Goal: Communication & Community: Answer question/provide support

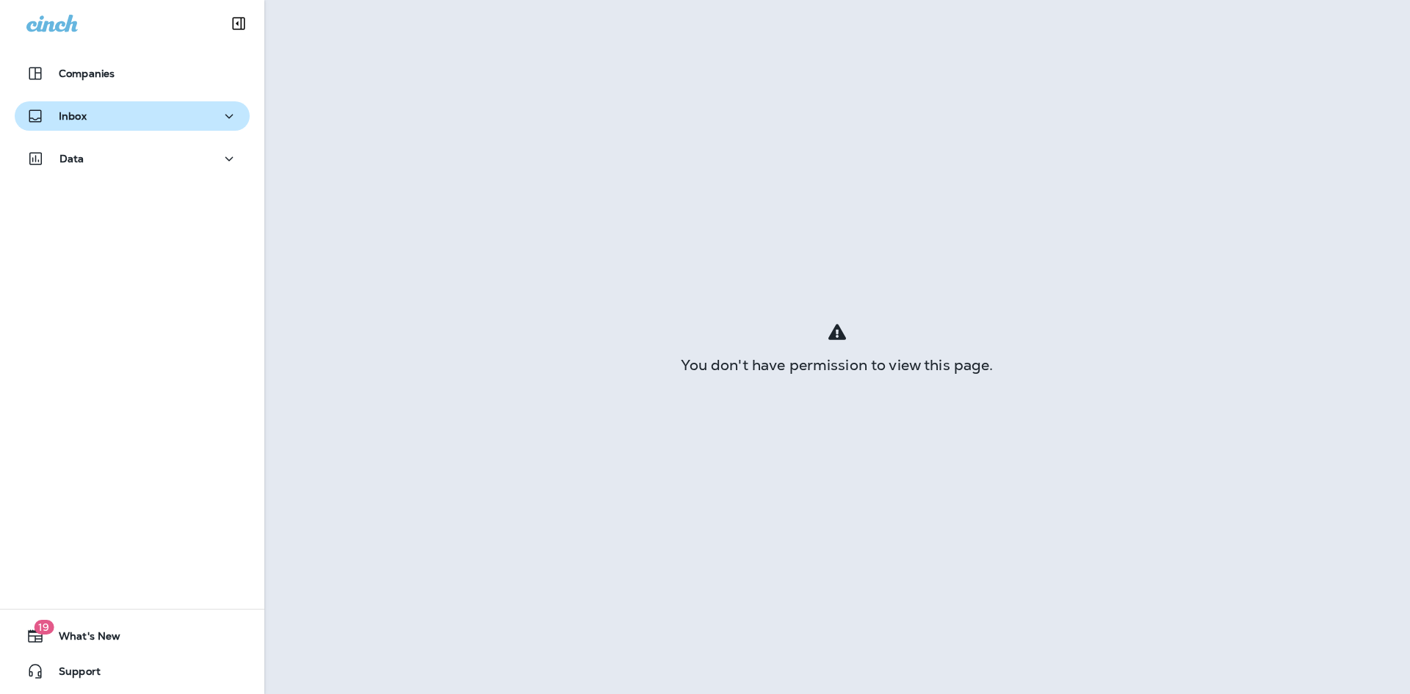
click at [104, 127] on button "Inbox" at bounding box center [132, 115] width 235 height 29
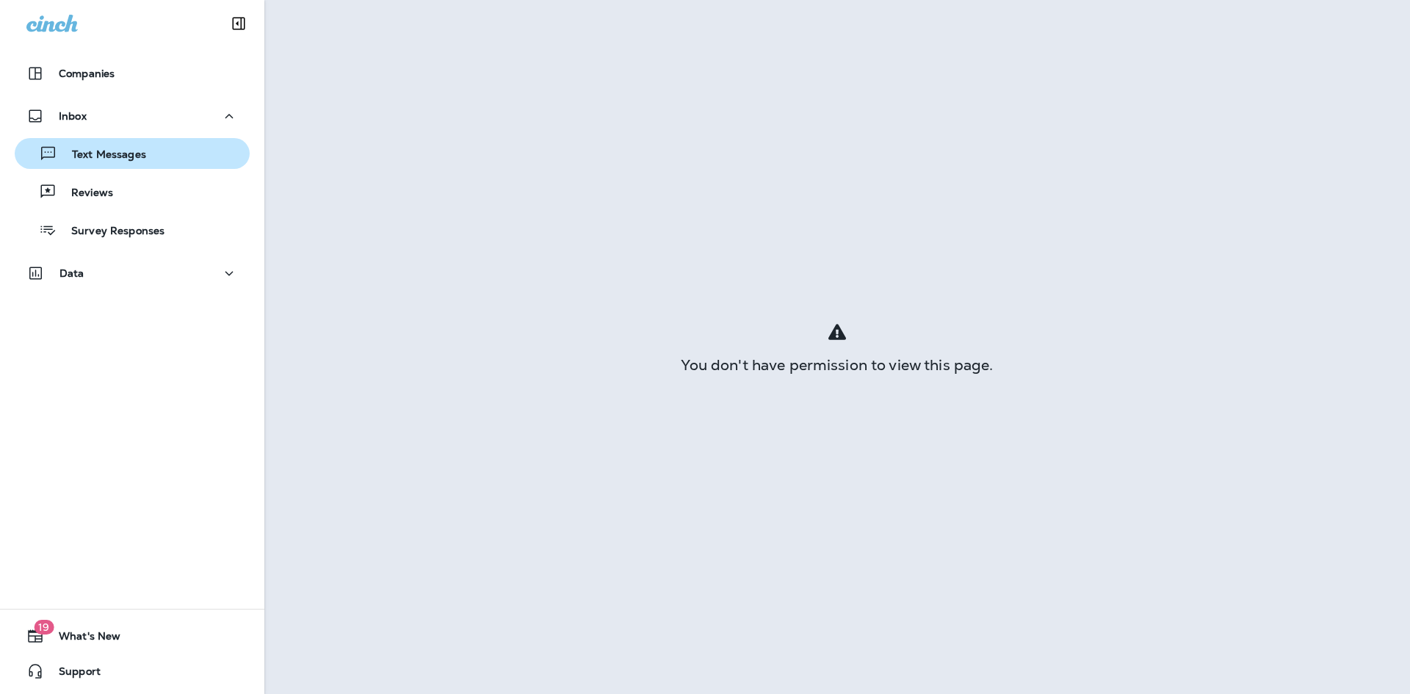
click at [107, 151] on p "Text Messages" at bounding box center [101, 155] width 89 height 14
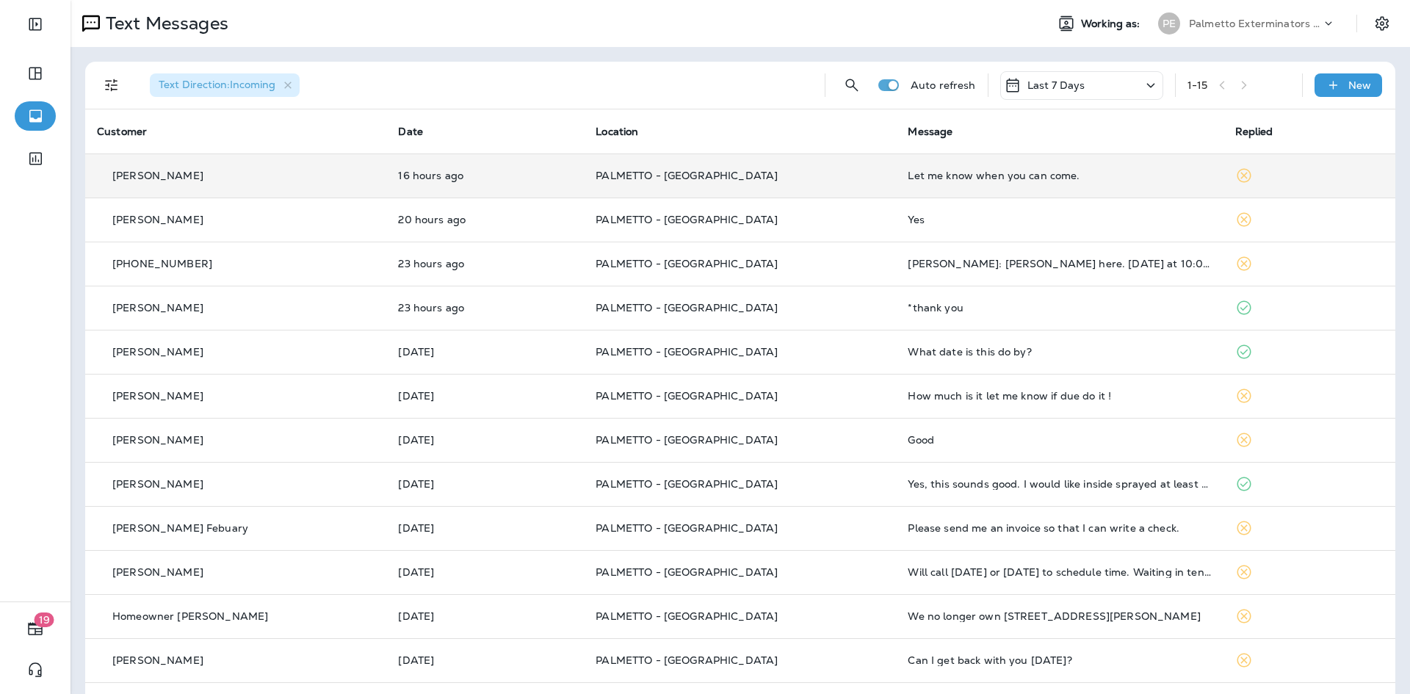
click at [739, 188] on td "PALMETTO - [GEOGRAPHIC_DATA]" at bounding box center [740, 176] width 312 height 44
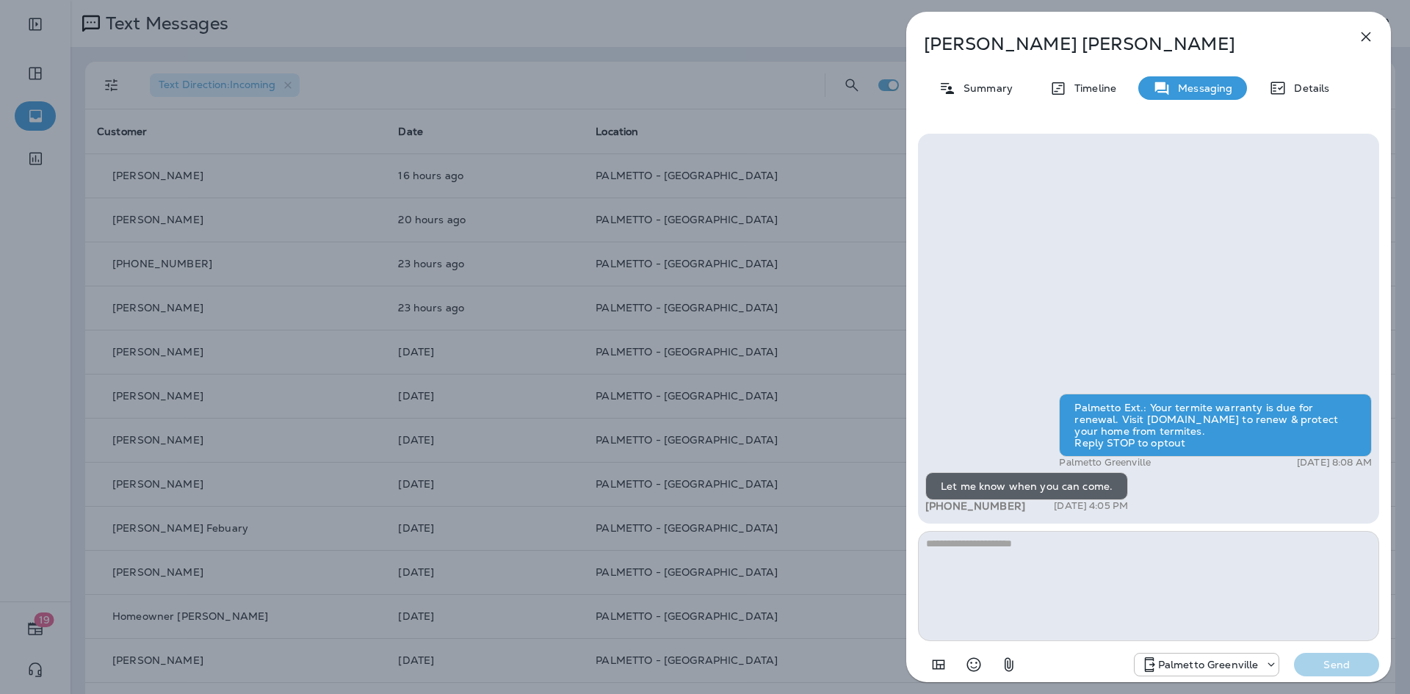
click at [1372, 43] on icon "button" at bounding box center [1366, 37] width 18 height 18
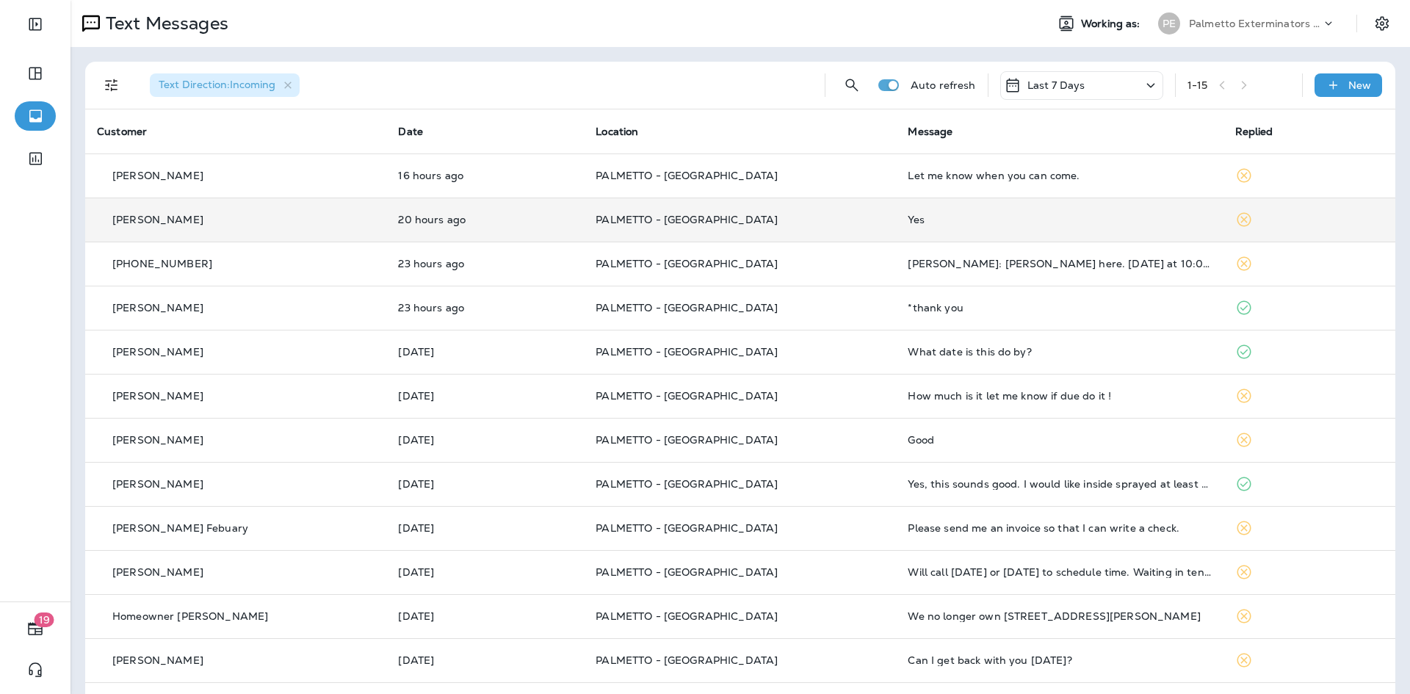
click at [1146, 232] on td "Yes" at bounding box center [1059, 220] width 327 height 44
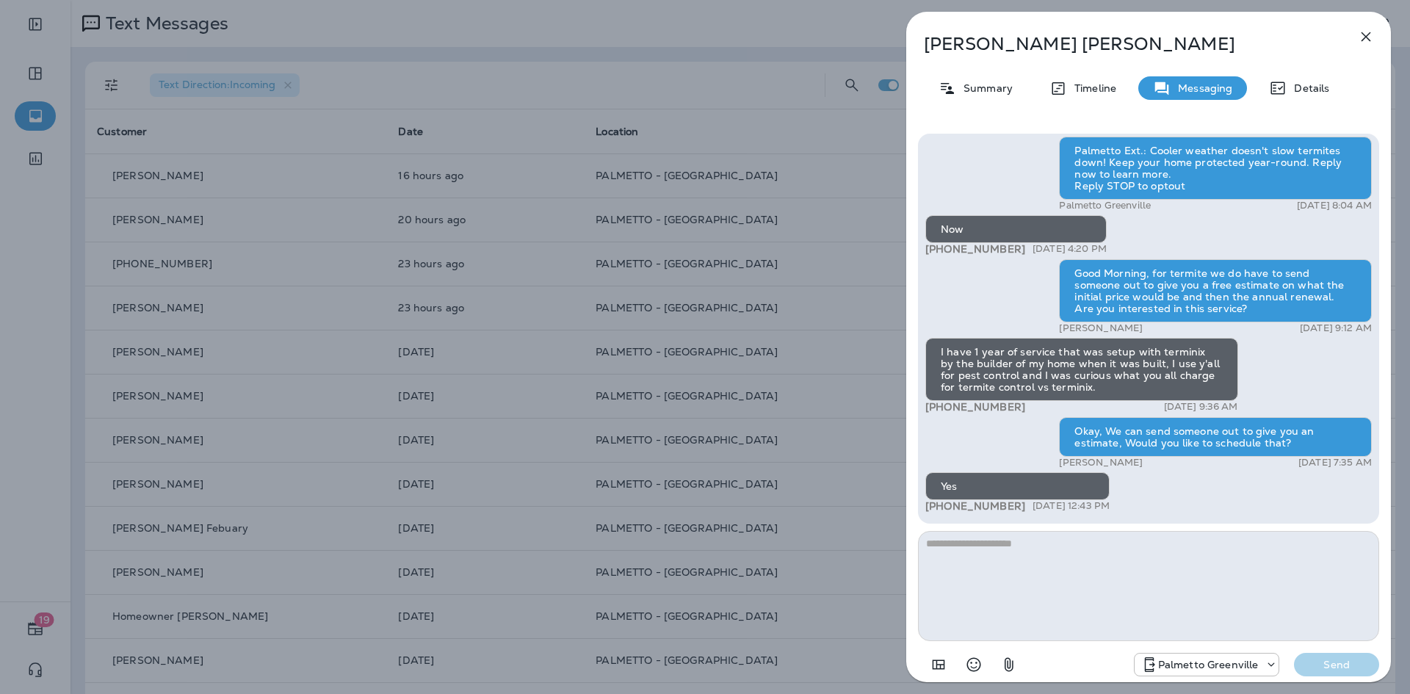
click at [1369, 39] on icon "button" at bounding box center [1367, 37] width 10 height 10
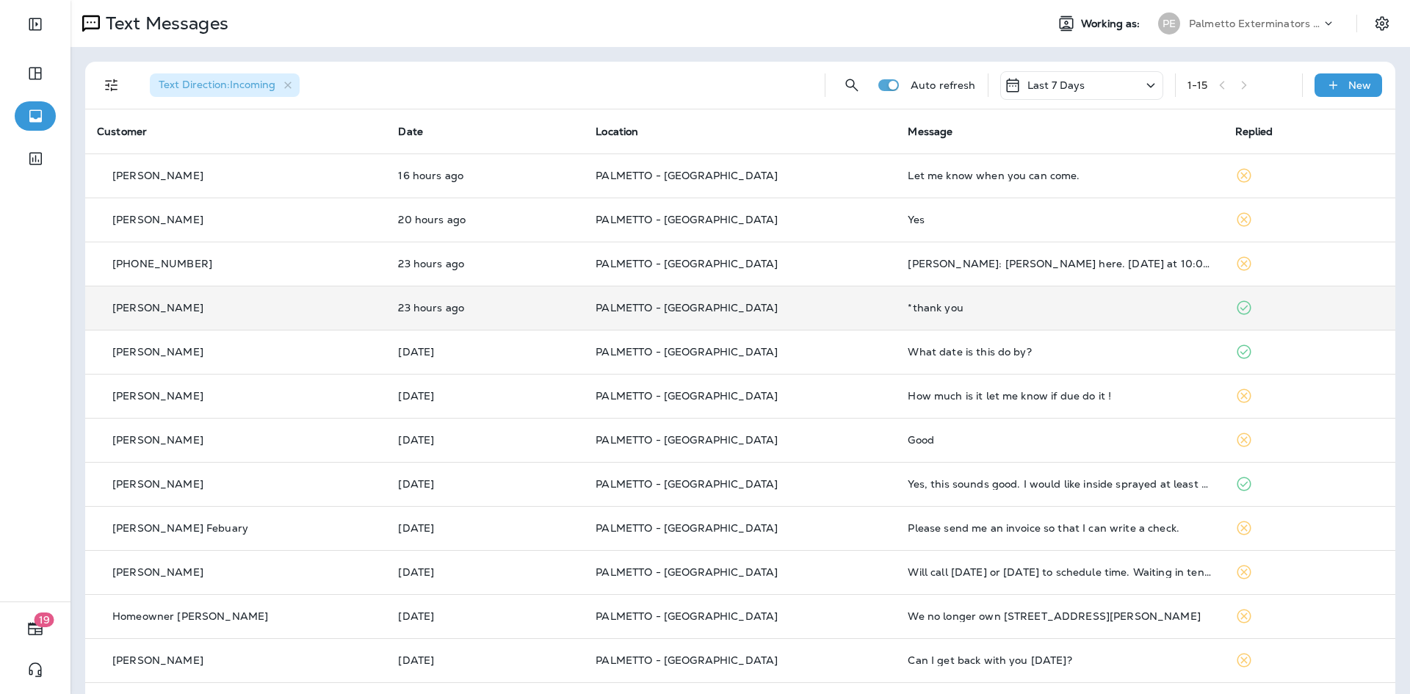
click at [1028, 300] on td "*thank you" at bounding box center [1059, 308] width 327 height 44
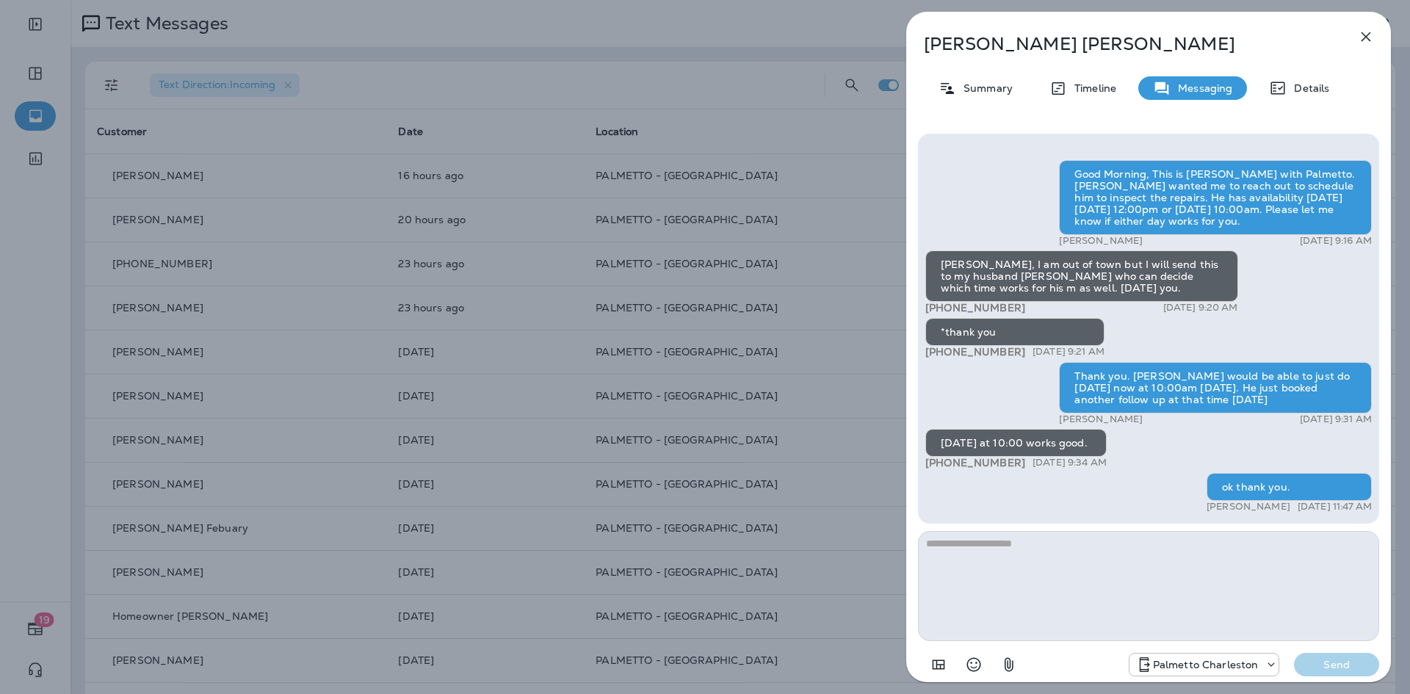
click at [1375, 37] on button "button" at bounding box center [1365, 36] width 29 height 29
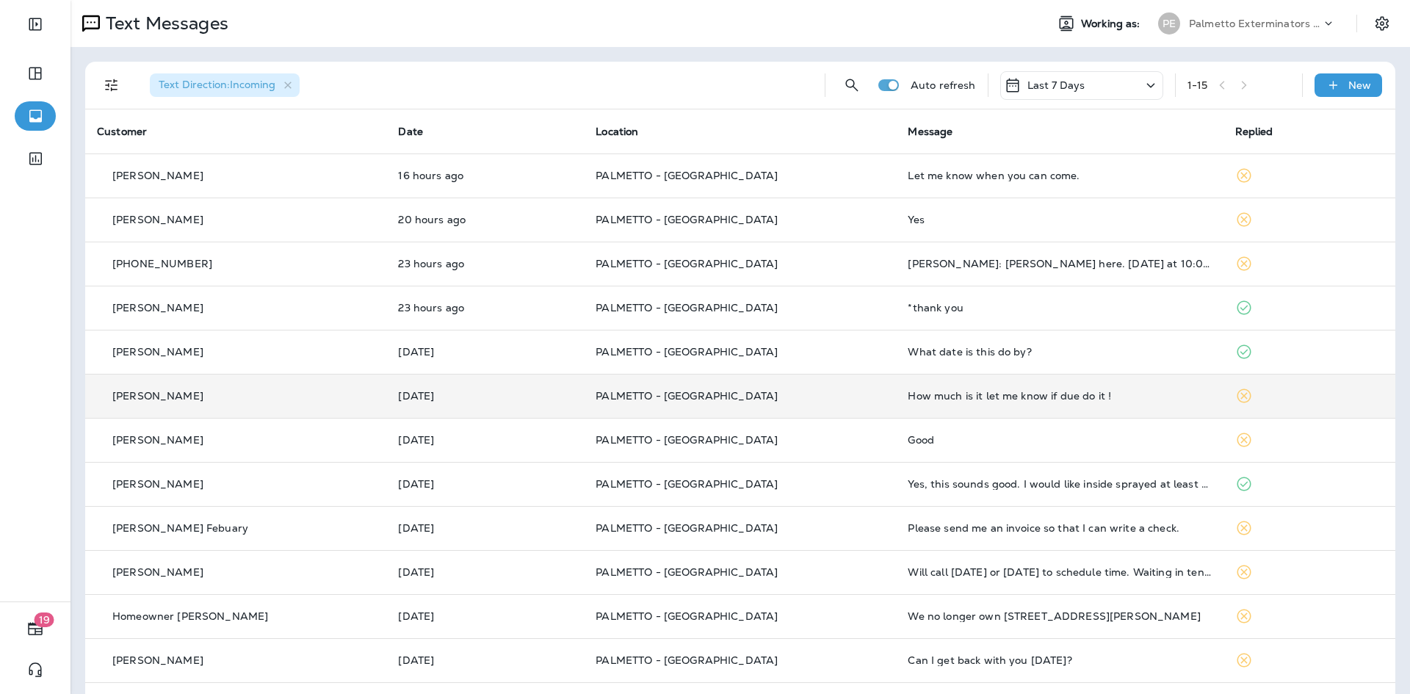
click at [1120, 400] on div "How much is it let me know if due do it !" at bounding box center [1059, 396] width 303 height 12
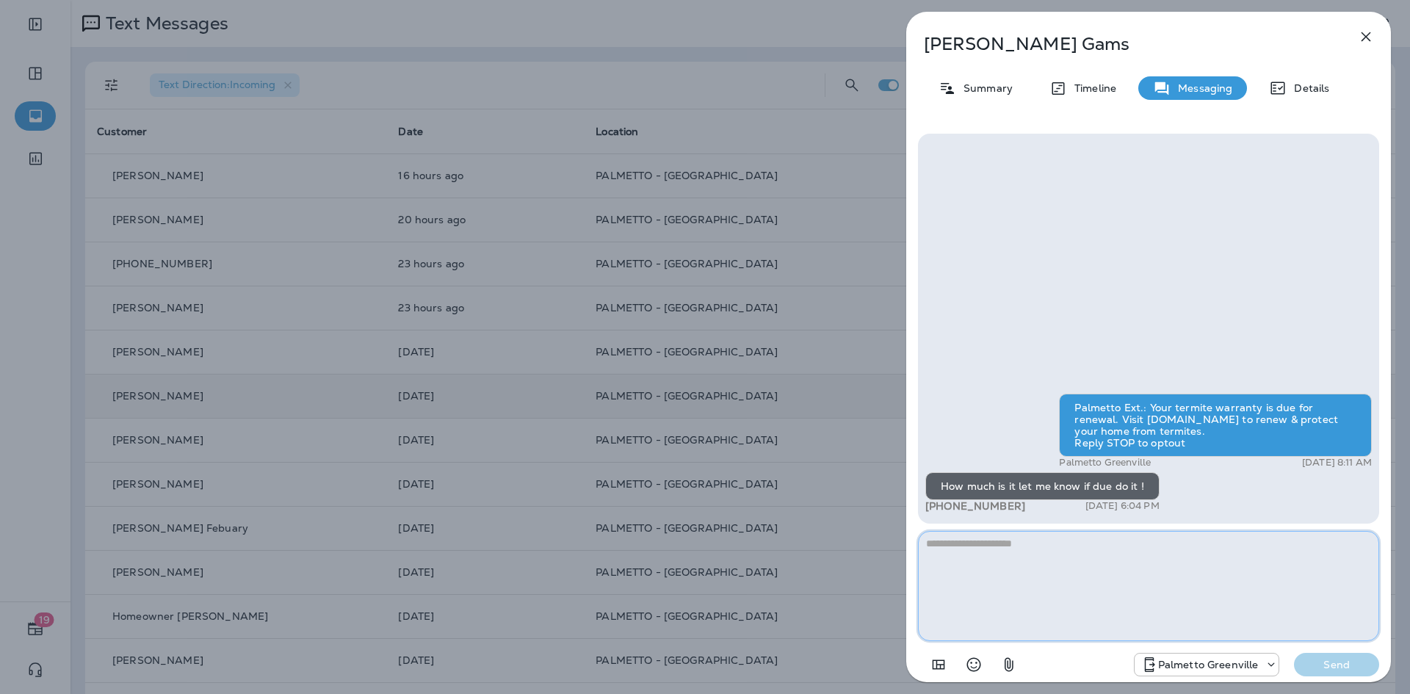
click at [1058, 566] on textarea at bounding box center [1148, 586] width 461 height 110
click at [1202, 544] on textarea "**********" at bounding box center [1148, 586] width 461 height 110
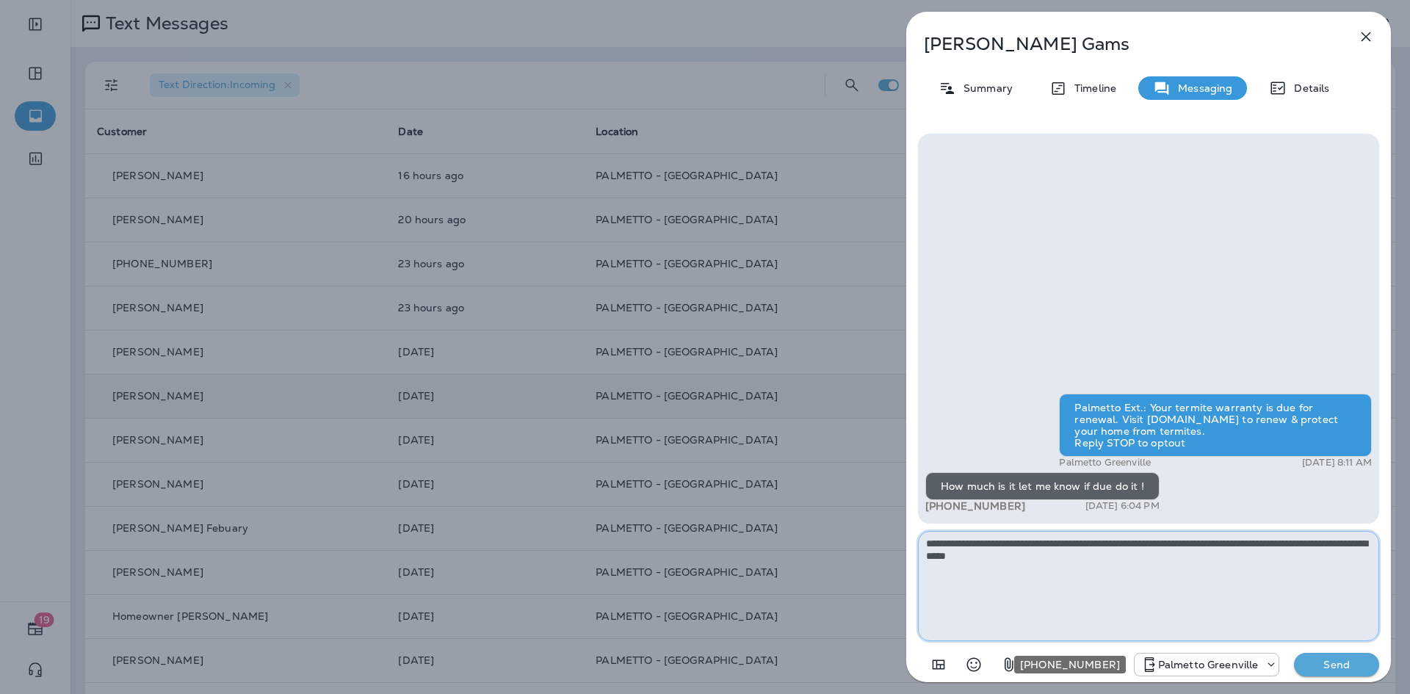
type textarea "**********"
click at [1335, 668] on p "Send" at bounding box center [1337, 664] width 62 height 13
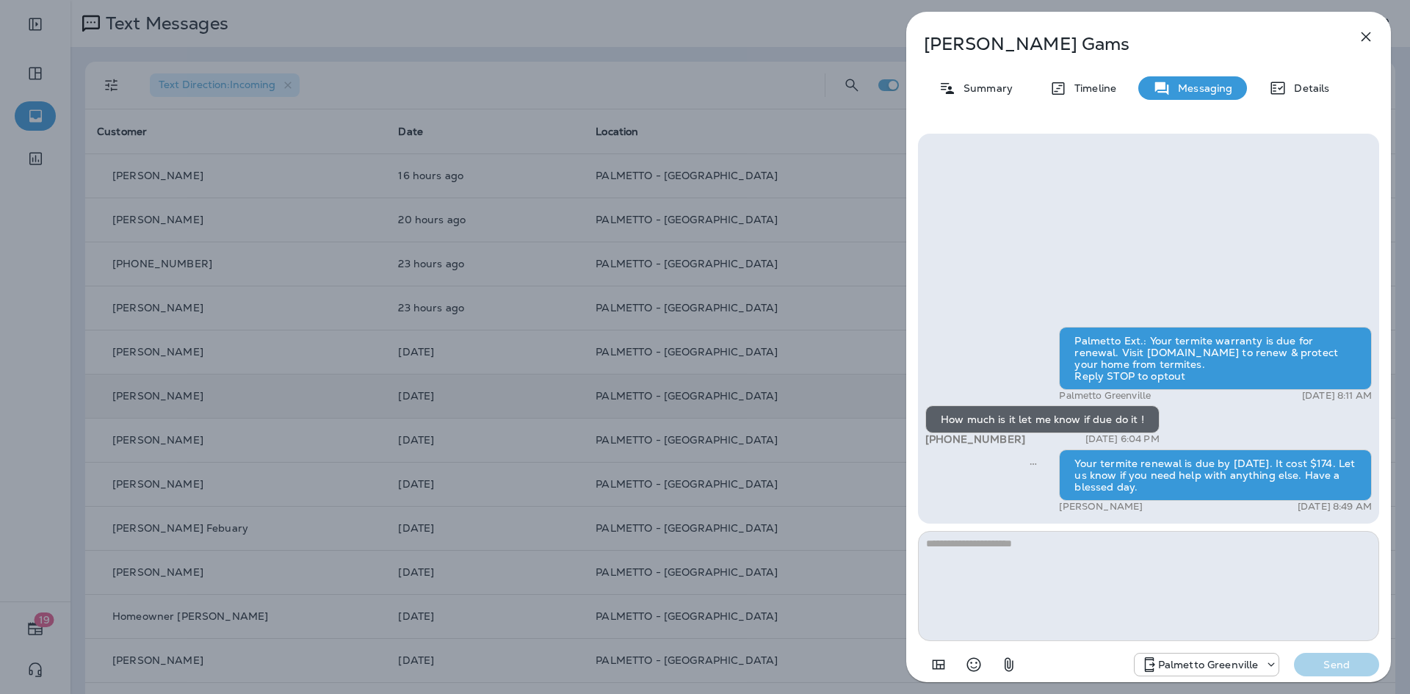
click at [1367, 40] on icon "button" at bounding box center [1366, 37] width 18 height 18
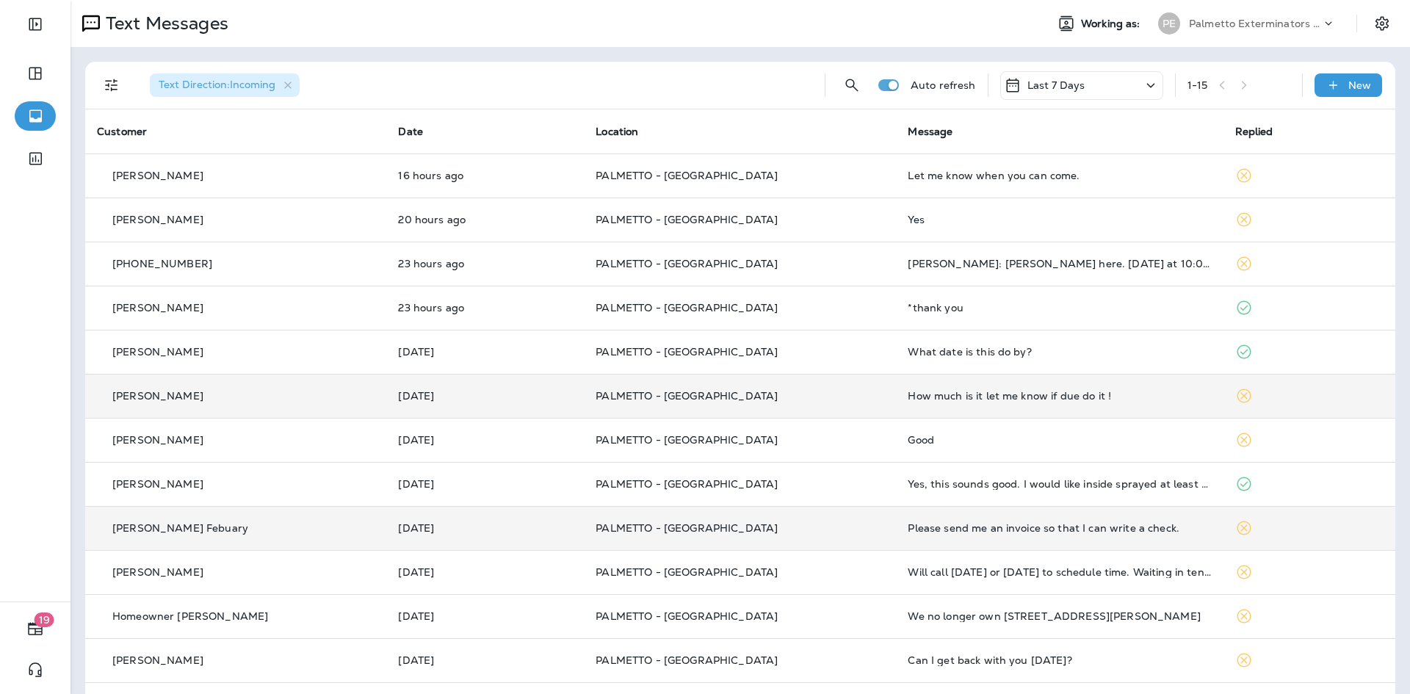
click at [1050, 524] on div "Please send me an invoice so that I can write a check." at bounding box center [1059, 528] width 303 height 12
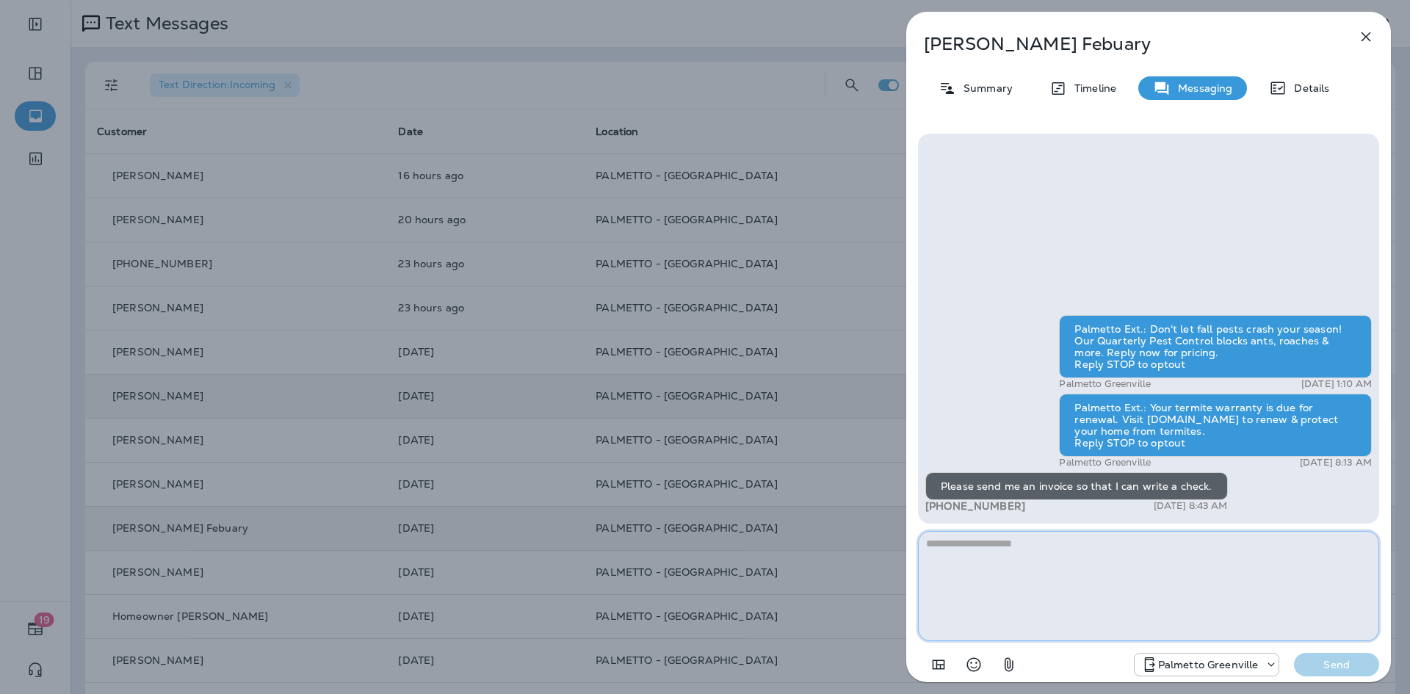
click at [1040, 546] on textarea at bounding box center [1148, 586] width 461 height 110
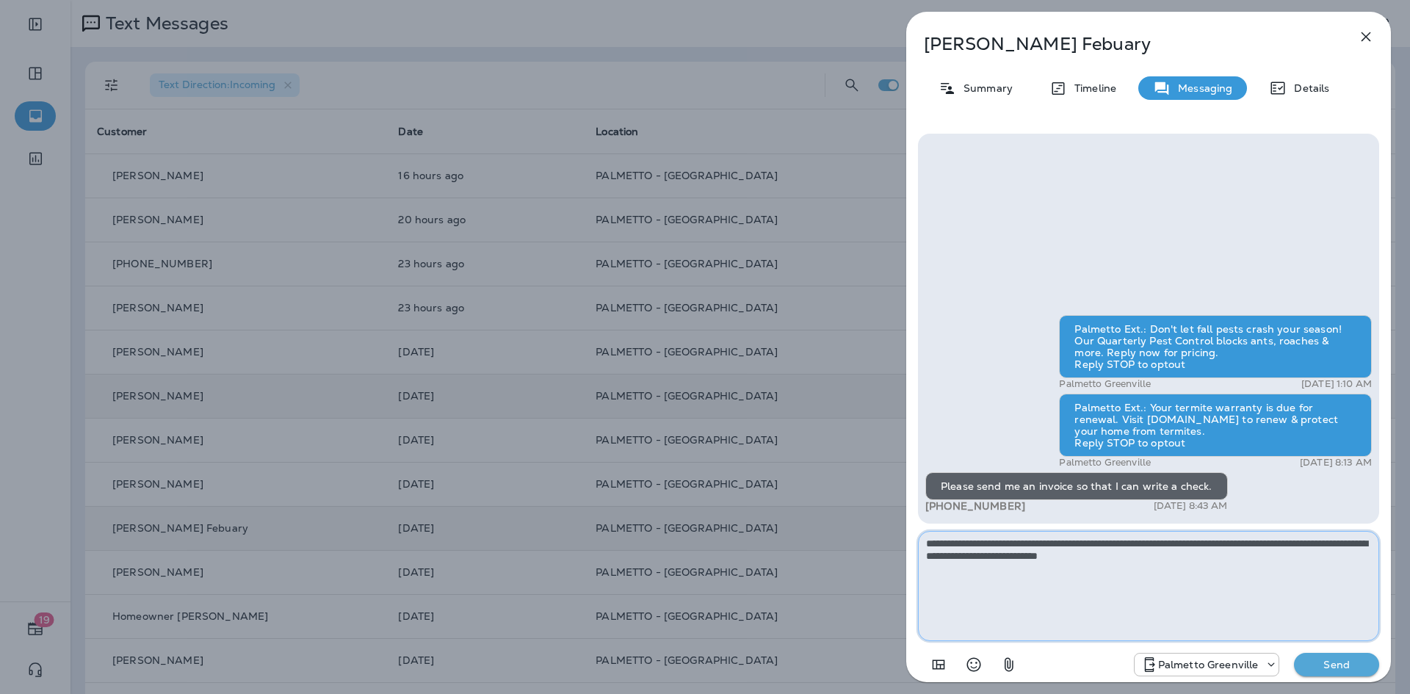
type textarea "**********"
click at [1324, 660] on p "Send" at bounding box center [1337, 664] width 62 height 13
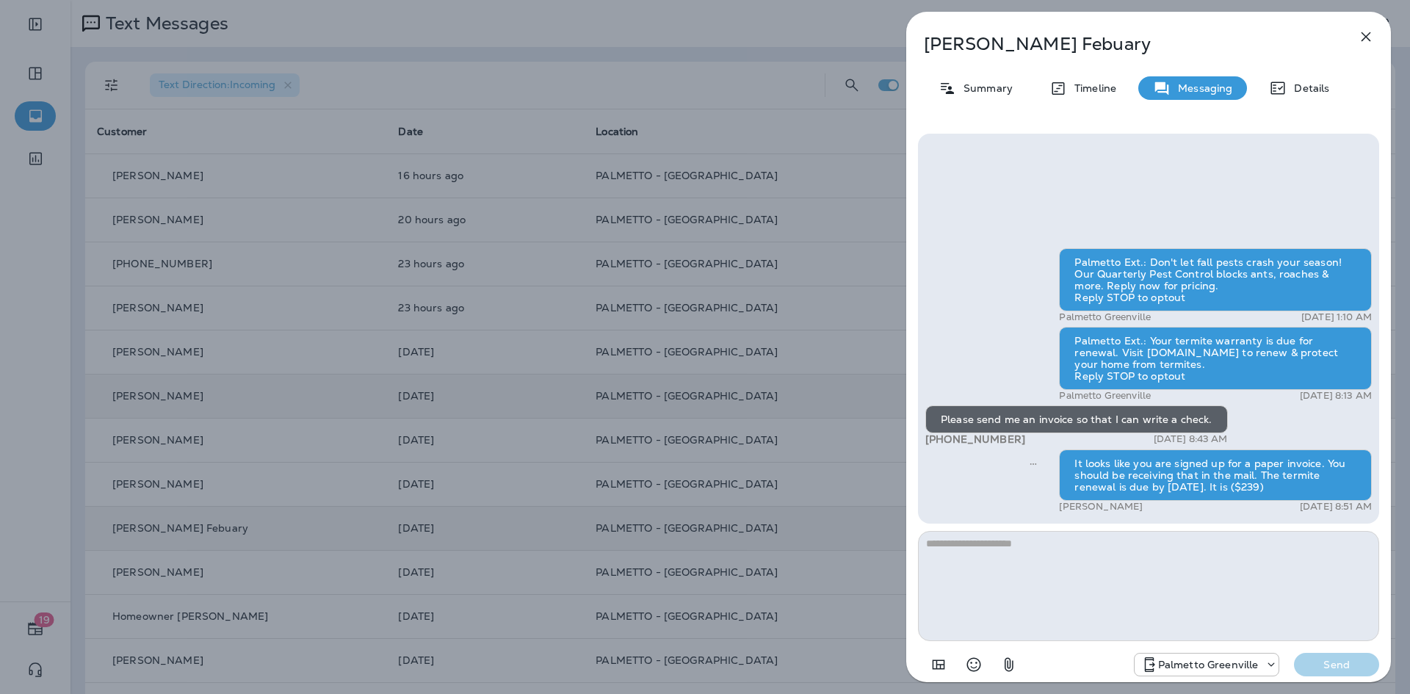
click at [1365, 34] on icon "button" at bounding box center [1366, 37] width 18 height 18
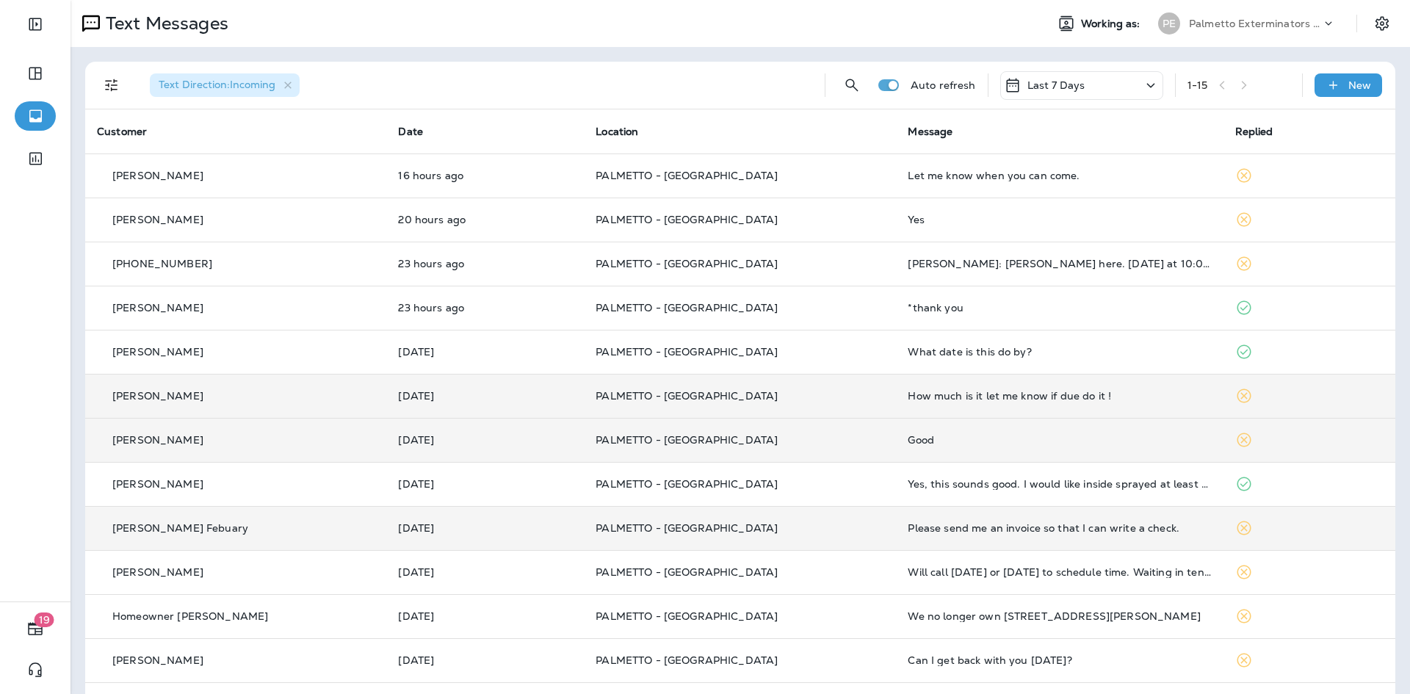
click at [955, 443] on div "Good" at bounding box center [1059, 440] width 303 height 12
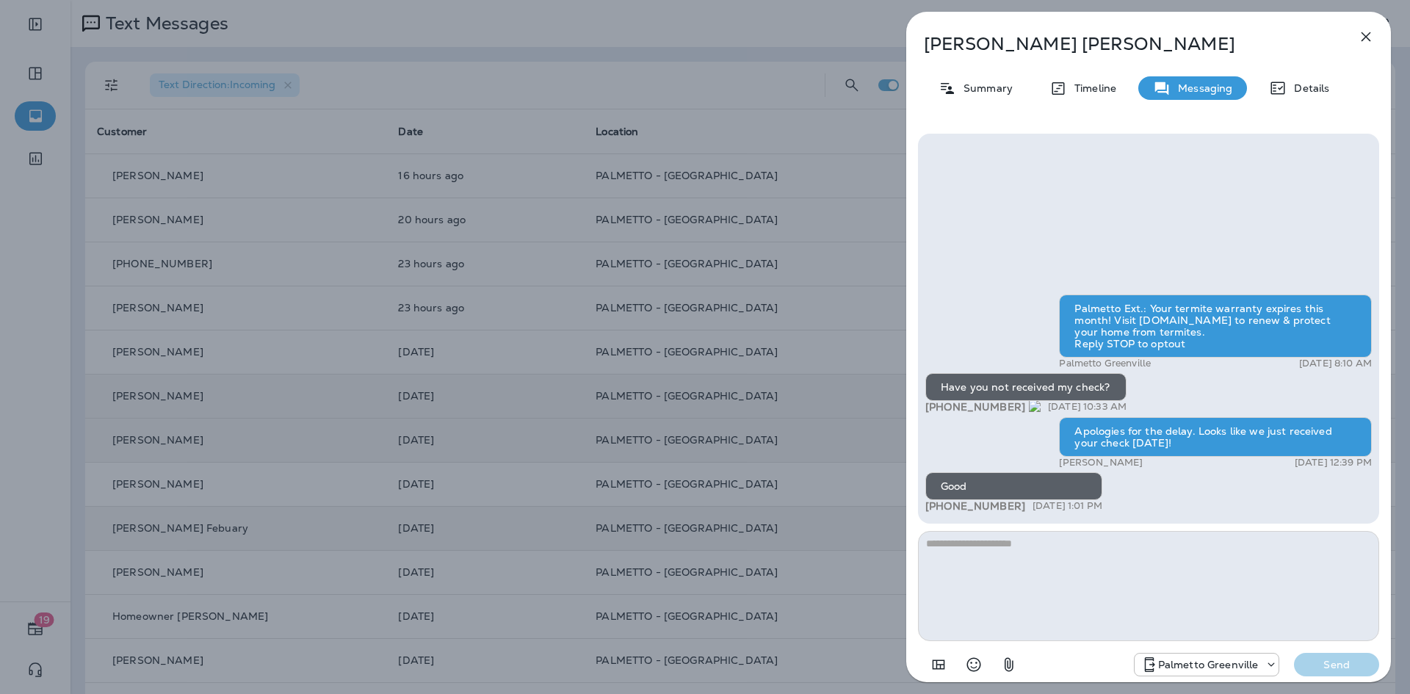
click at [1361, 34] on icon "button" at bounding box center [1366, 37] width 18 height 18
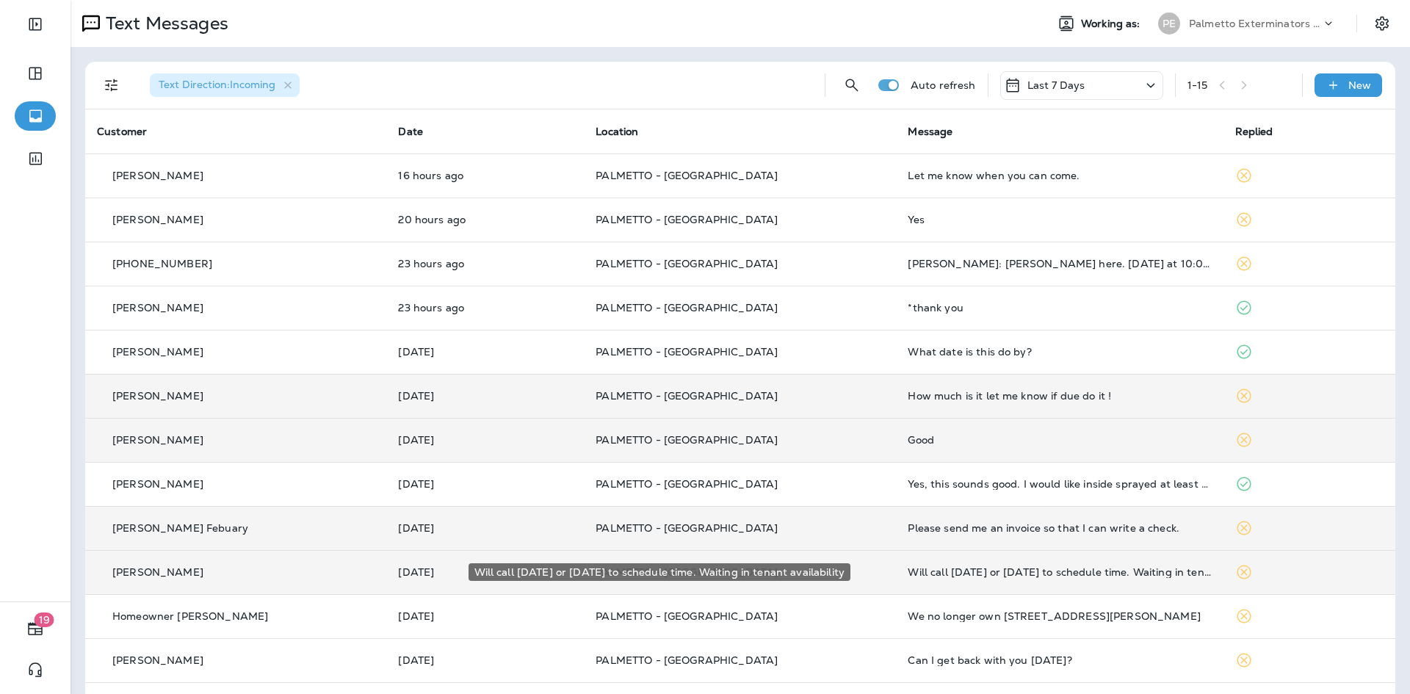
click at [1103, 576] on div "Will call [DATE] or [DATE] to schedule time. Waiting in tenant availability" at bounding box center [1059, 572] width 303 height 12
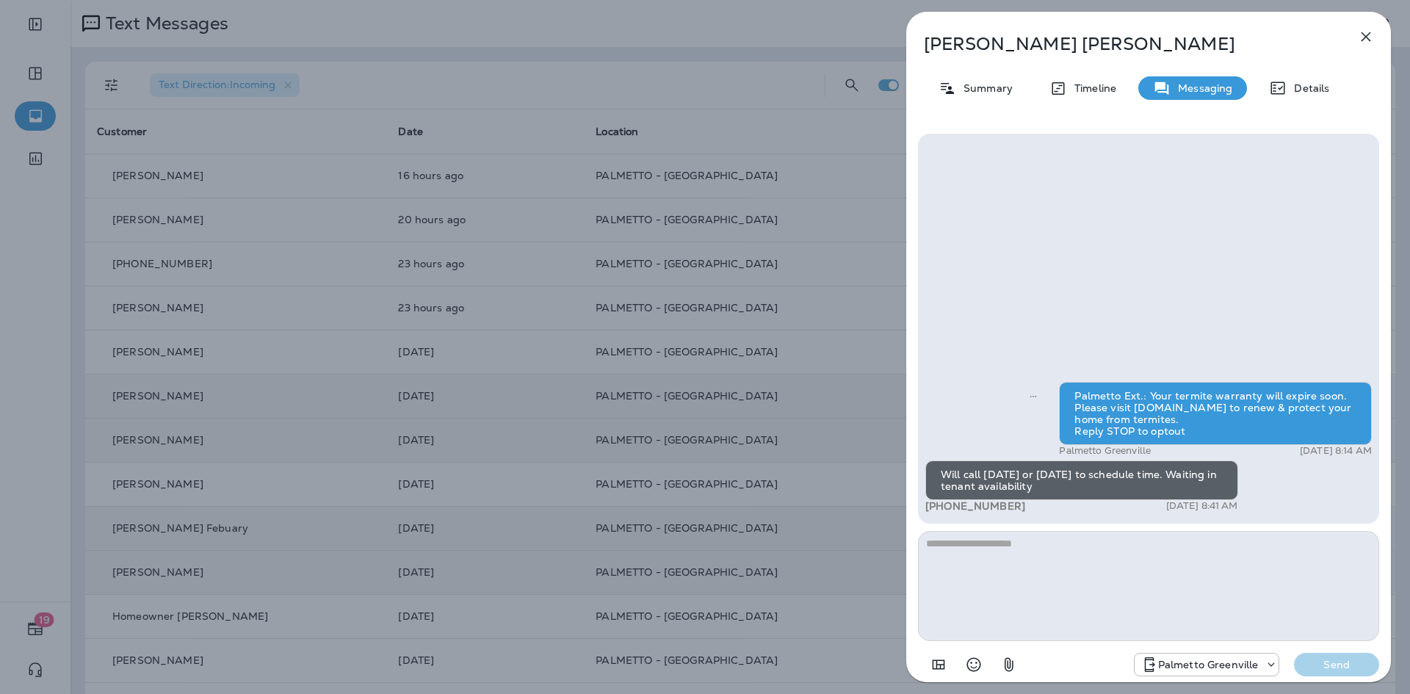
click at [1362, 35] on icon "button" at bounding box center [1366, 37] width 18 height 18
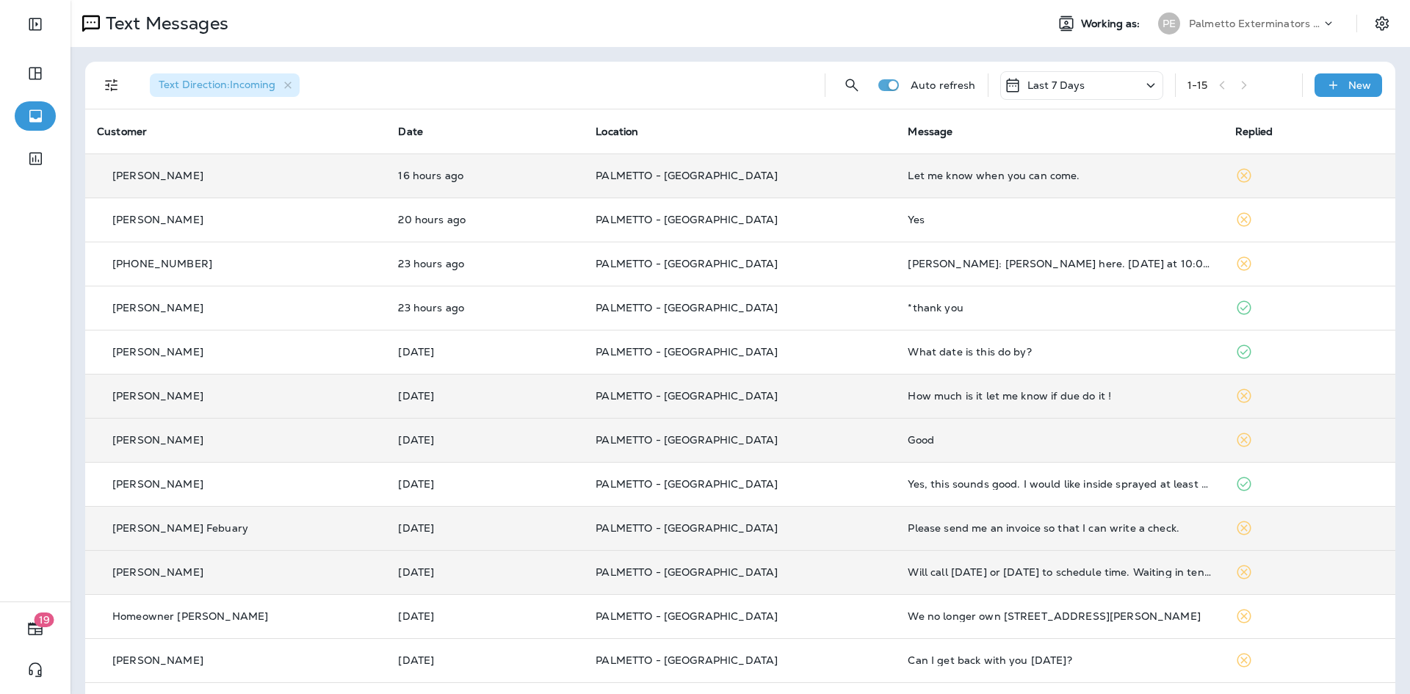
click at [1024, 187] on td "Let me know when you can come." at bounding box center [1059, 176] width 327 height 44
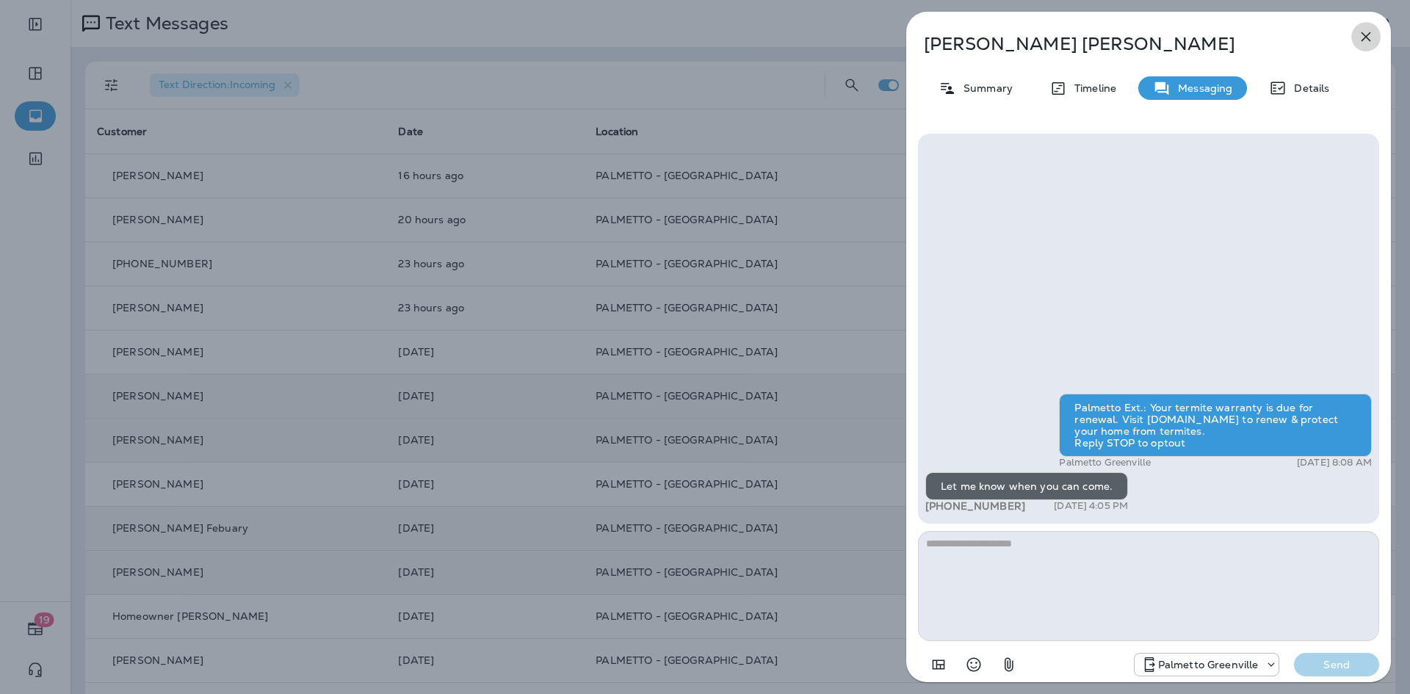
click at [1372, 29] on icon "button" at bounding box center [1366, 37] width 18 height 18
